Goal: Communication & Community: Answer question/provide support

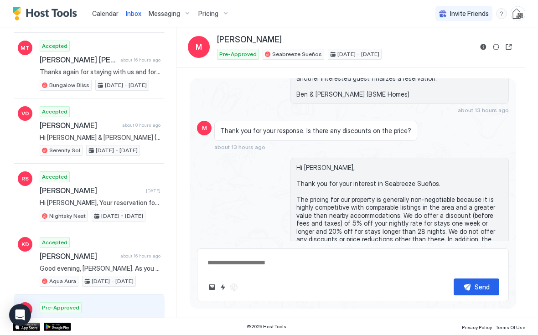
scroll to position [131, 0]
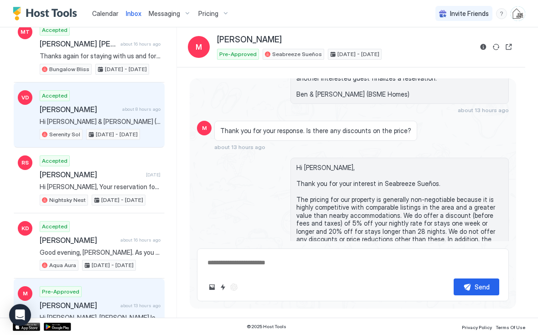
click at [49, 118] on span "Hi ⁨[PERSON_NAME] & [PERSON_NAME] (BSME Homes)⁩! I'll be visiting... I was wond…" at bounding box center [100, 122] width 121 height 8
type textarea "*"
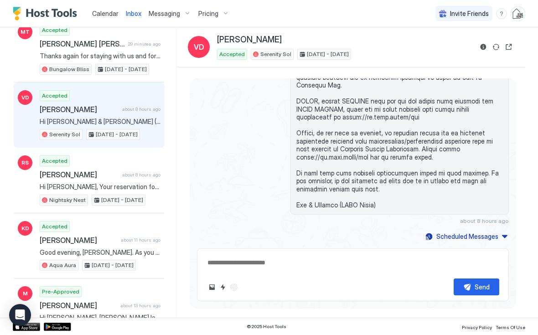
scroll to position [478, 2]
click at [332, 139] on span at bounding box center [399, 102] width 206 height 216
copy span "[URL][DOMAIN_NAME]"
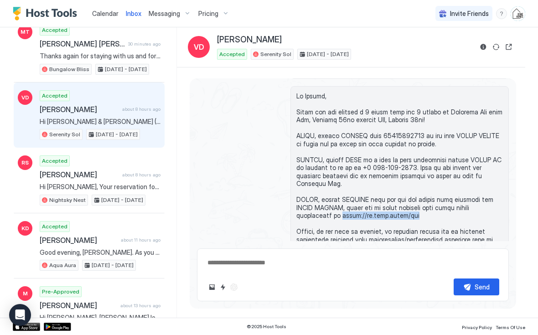
scroll to position [380, 5]
click at [213, 19] on div "Pricing" at bounding box center [214, 13] width 38 height 15
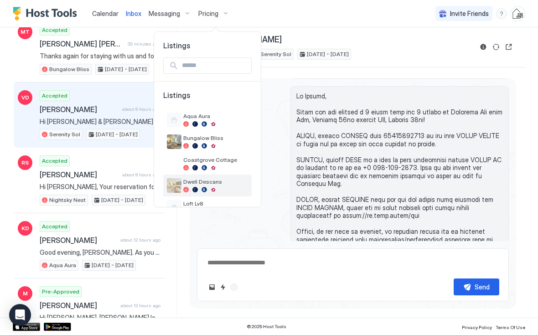
click at [172, 188] on img "listing image" at bounding box center [174, 185] width 15 height 15
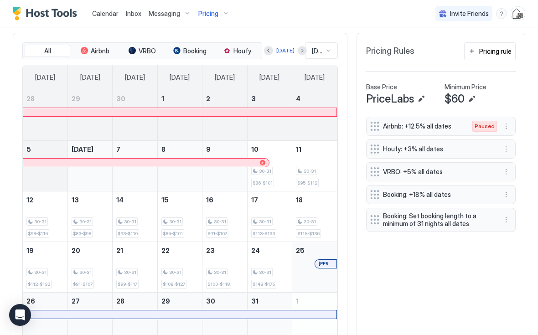
scroll to position [233, 0]
